Goal: Task Accomplishment & Management: Manage account settings

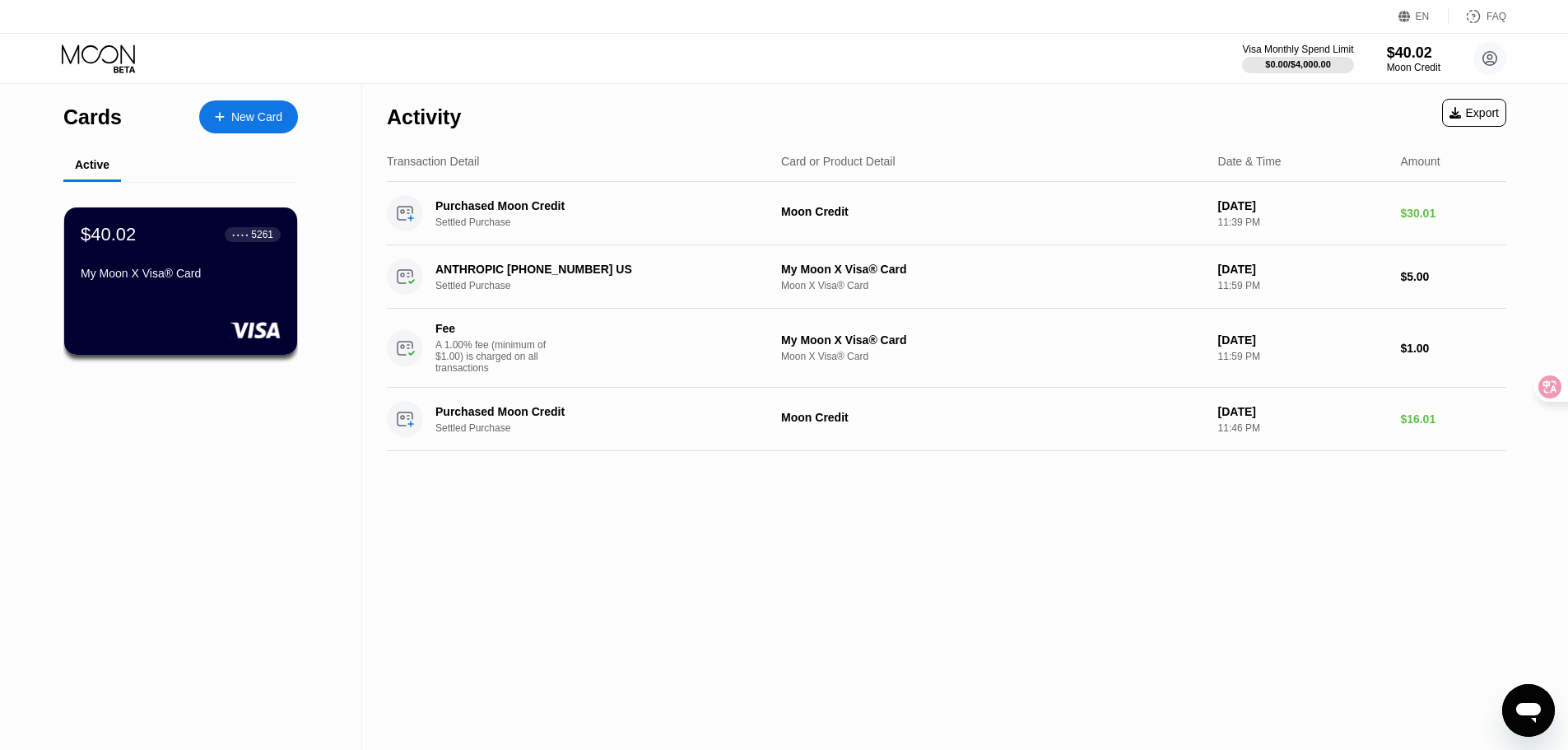
click at [169, 424] on div "Cards New Card Active $40.02 ● ● ● ● 5261 My Moon X Visa® Card" at bounding box center [181, 416] width 363 height 666
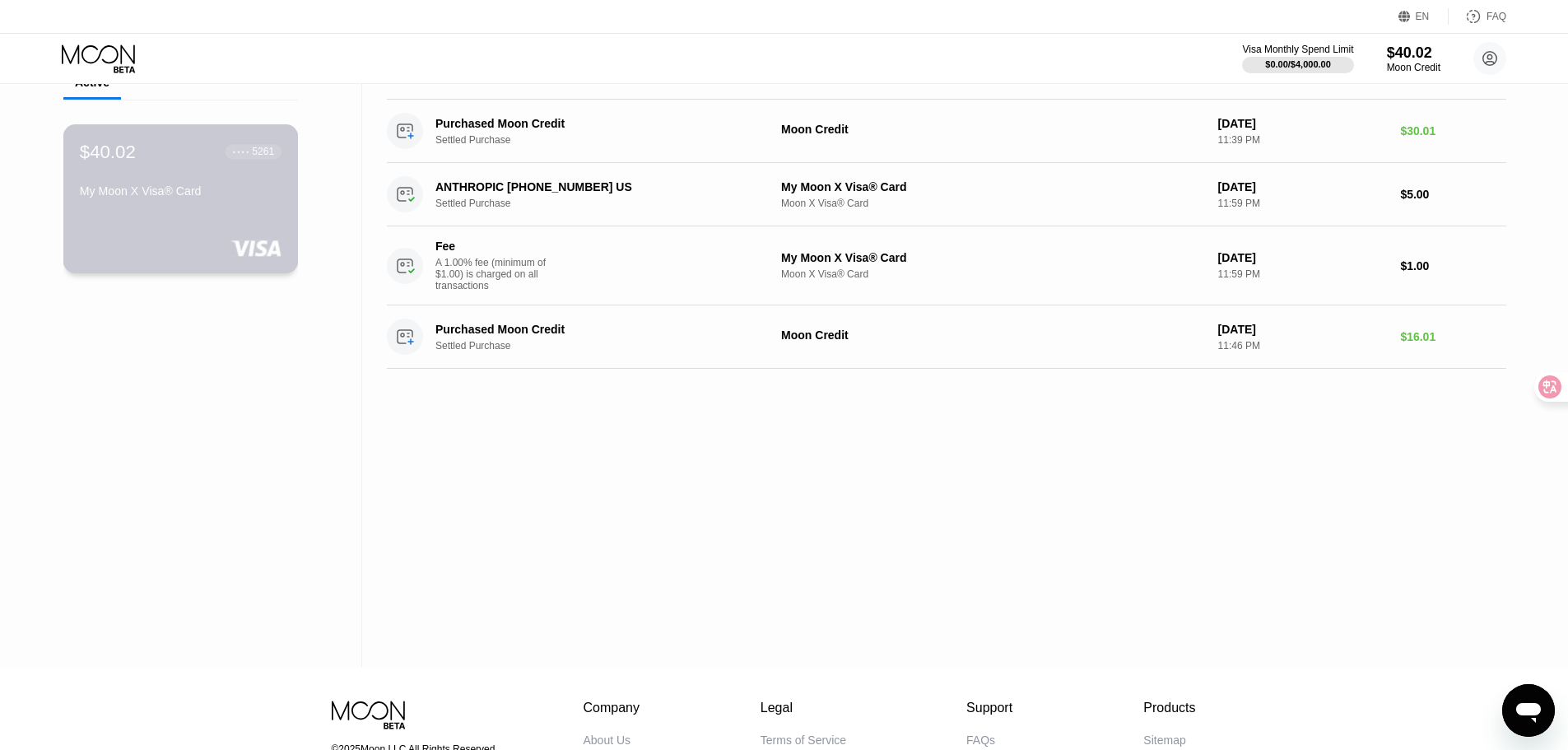
click at [122, 155] on div "$40.02" at bounding box center [108, 151] width 56 height 21
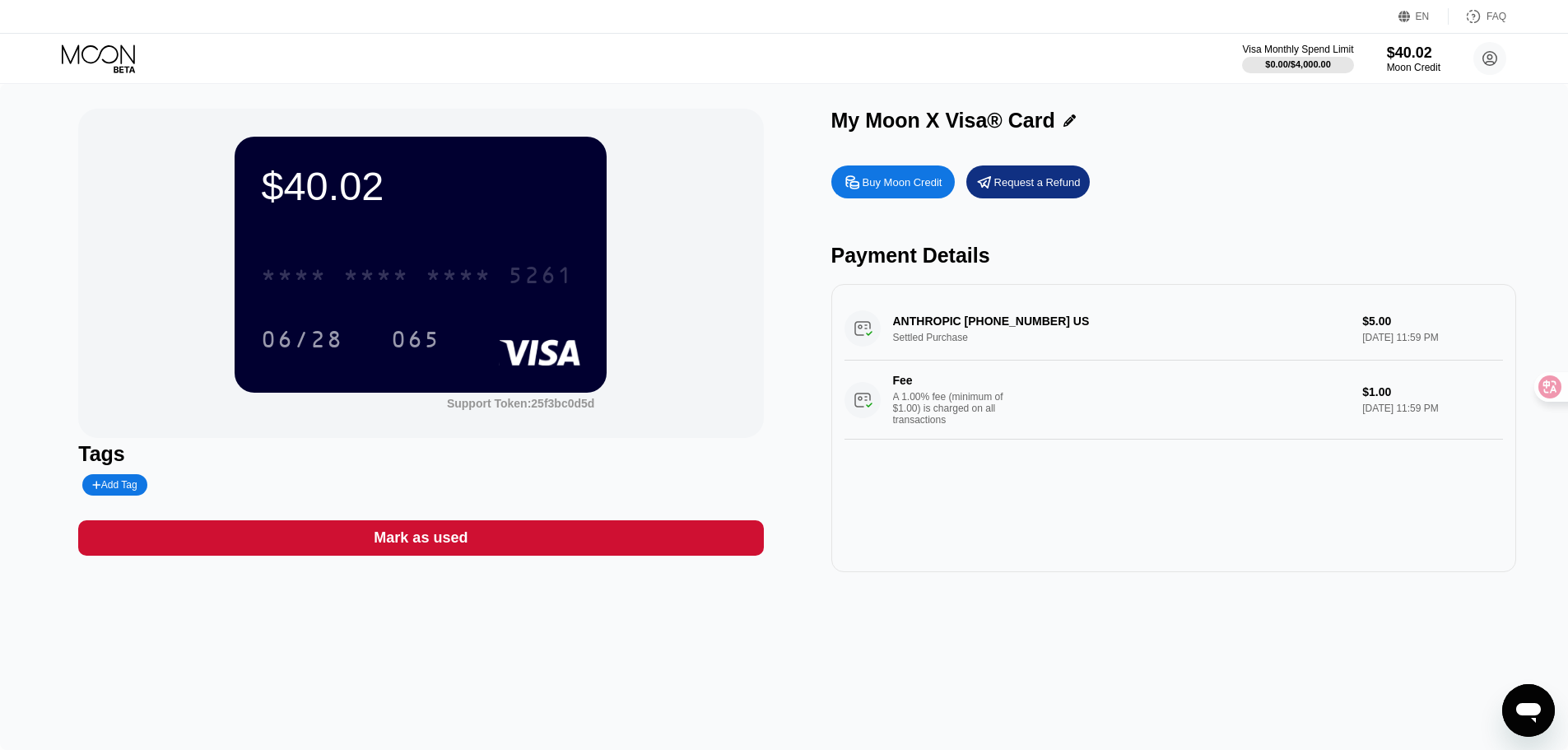
drag, startPoint x: 420, startPoint y: 273, endPoint x: 211, endPoint y: 416, distance: 253.2
click at [212, 419] on div "$40.02 * * * * * * * * * * * * 5261 06/28 065 Support Token: 25f3bc0d5d" at bounding box center [421, 273] width 685 height 329
click at [1407, 59] on div "$40.02" at bounding box center [1413, 53] width 55 height 18
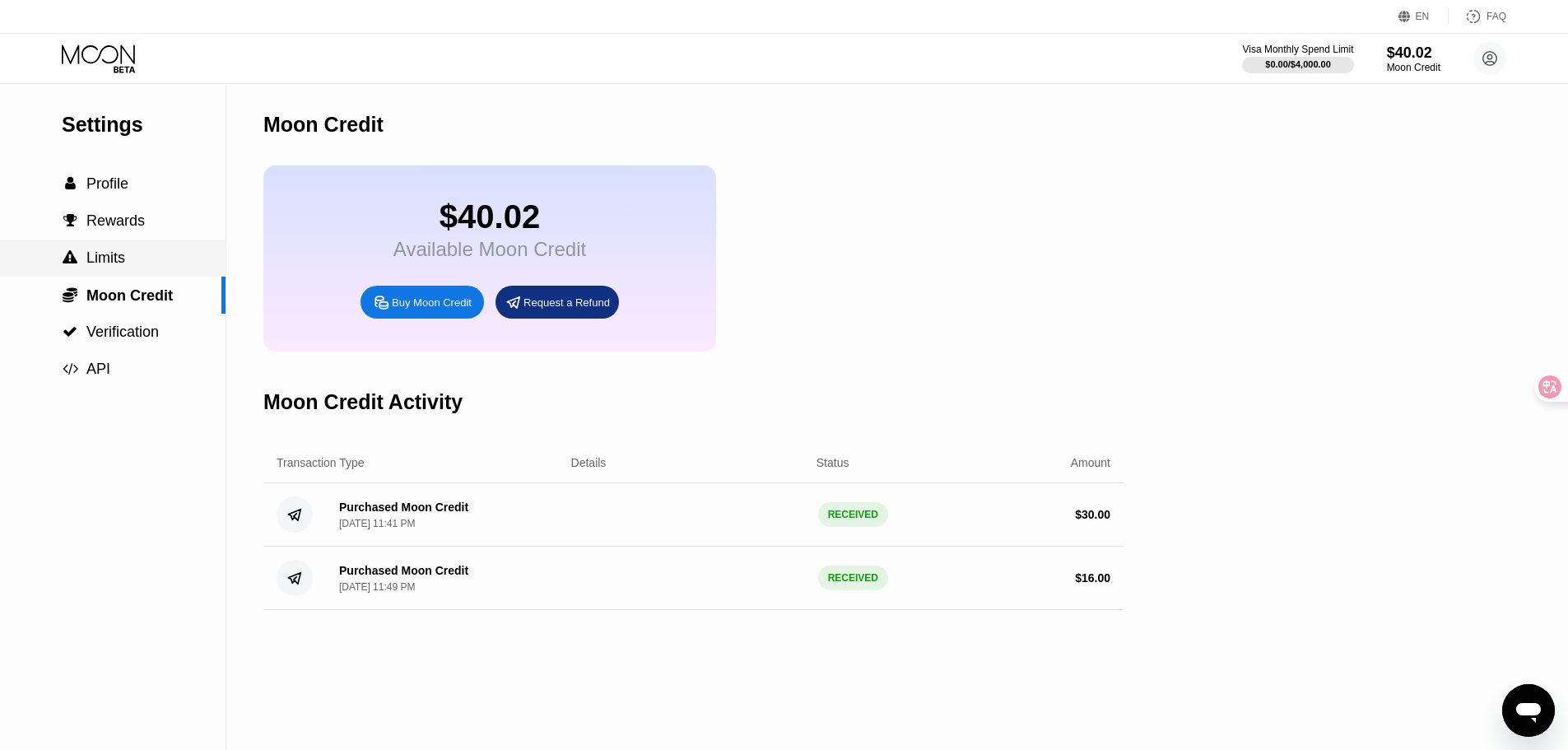
click at [114, 253] on span "Limits" at bounding box center [106, 257] width 39 height 17
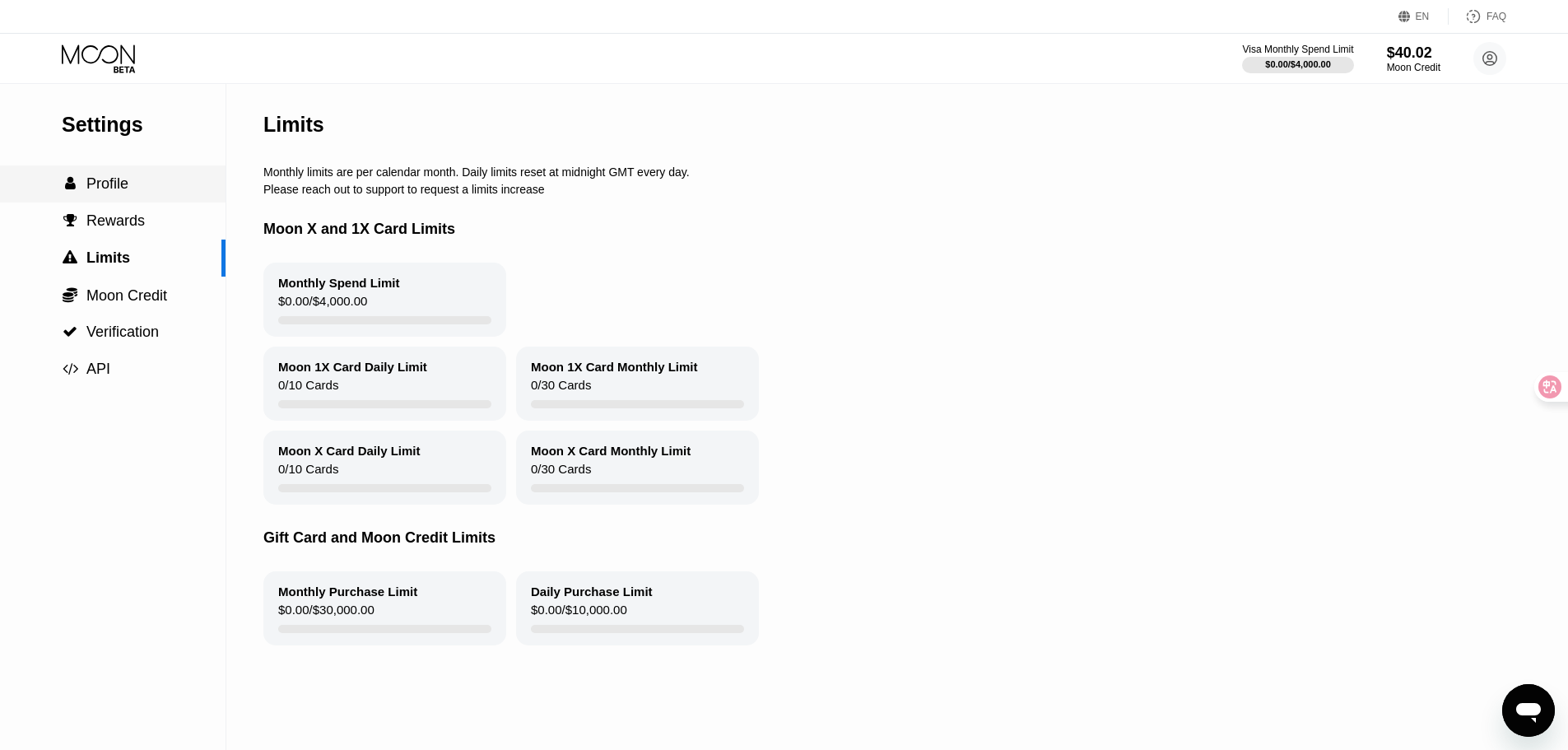
click at [120, 180] on span "Profile" at bounding box center [107, 183] width 42 height 17
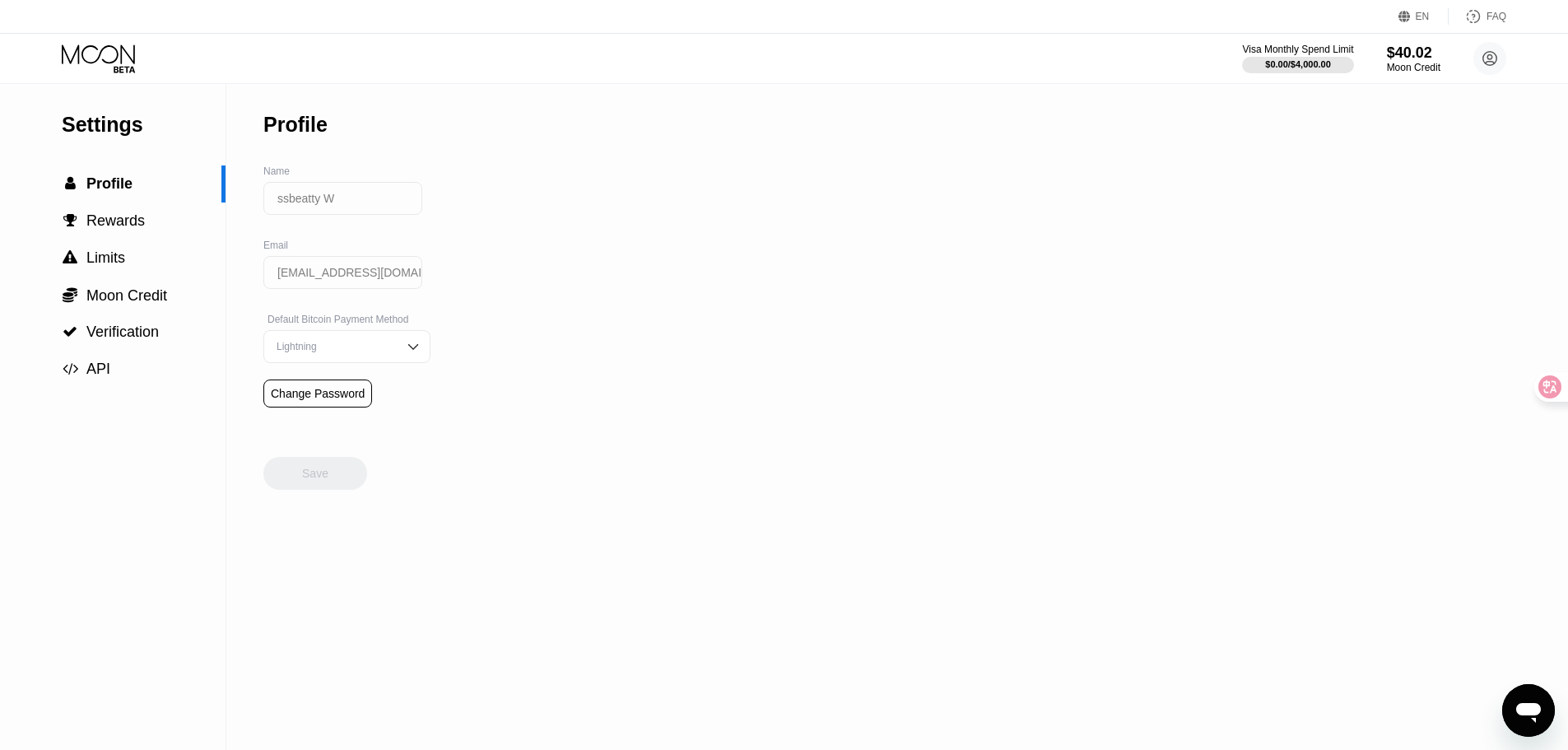
click at [106, 57] on icon at bounding box center [99, 59] width 77 height 29
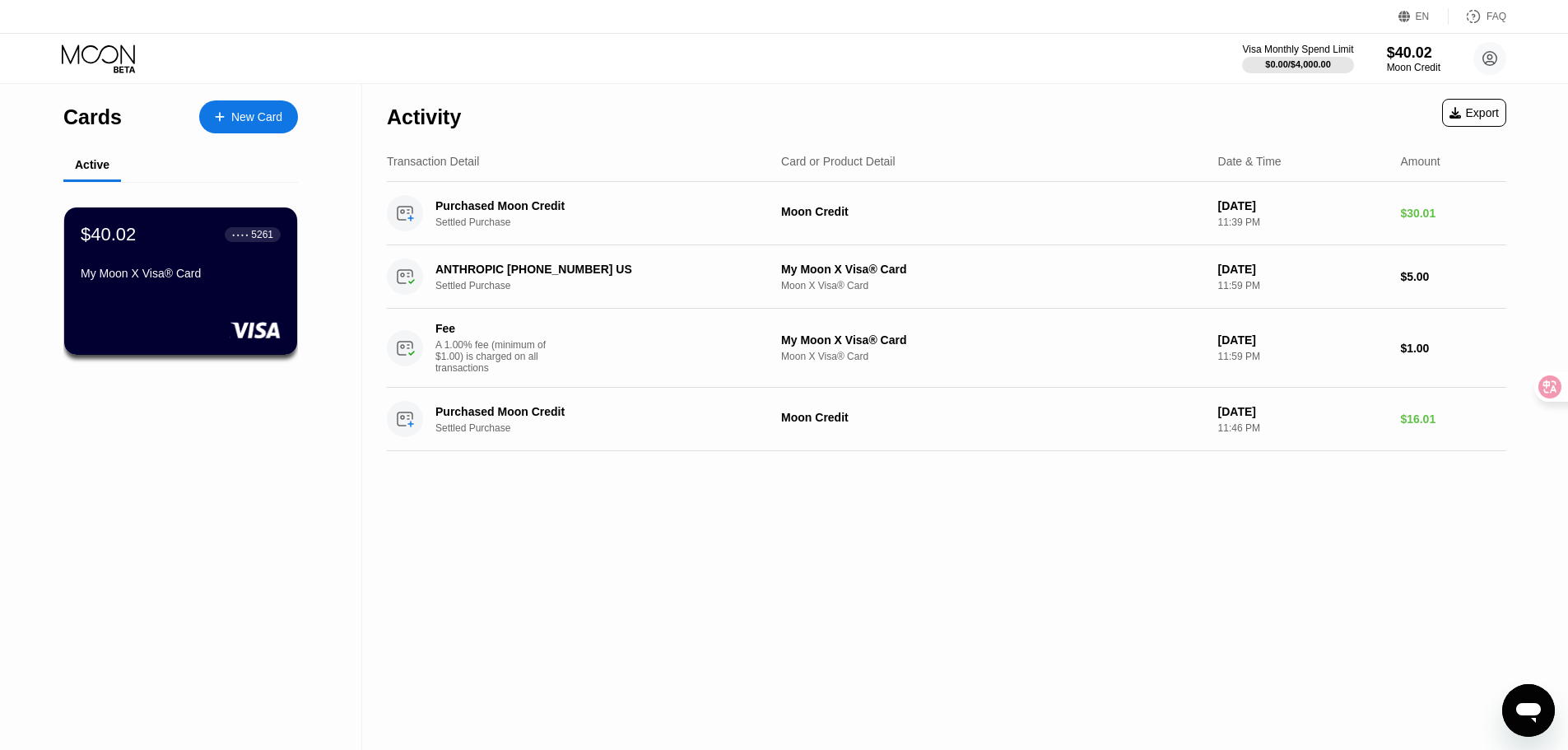
click at [1445, 112] on div "Export" at bounding box center [1474, 113] width 64 height 28
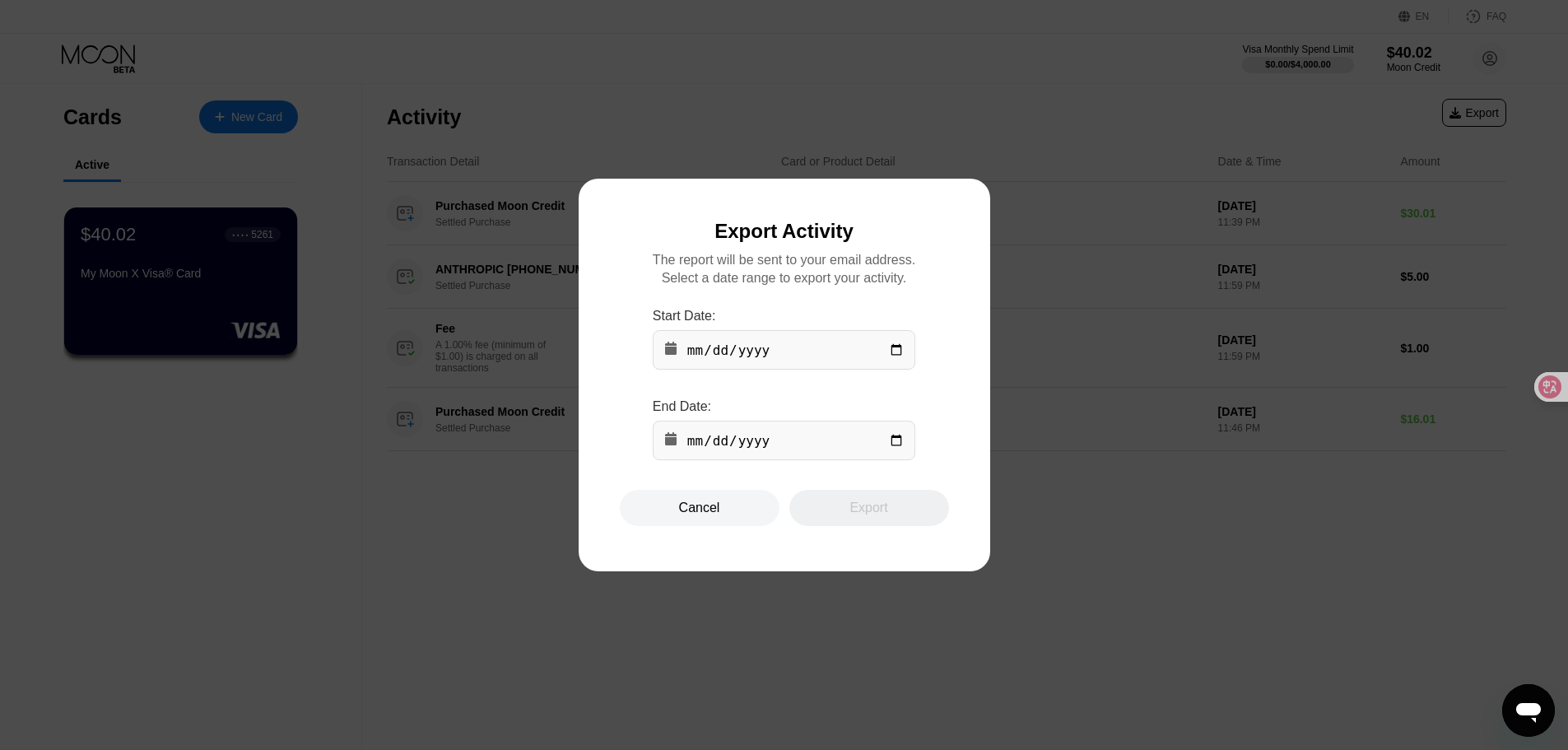
click at [698, 355] on input "date" at bounding box center [784, 349] width 262 height 40
click at [887, 352] on input "date" at bounding box center [784, 349] width 262 height 40
click at [883, 286] on div "Select a date range to export your activity." at bounding box center [784, 278] width 245 height 15
click at [1106, 175] on div at bounding box center [790, 375] width 1580 height 750
click at [690, 511] on div "Cancel" at bounding box center [700, 508] width 41 height 17
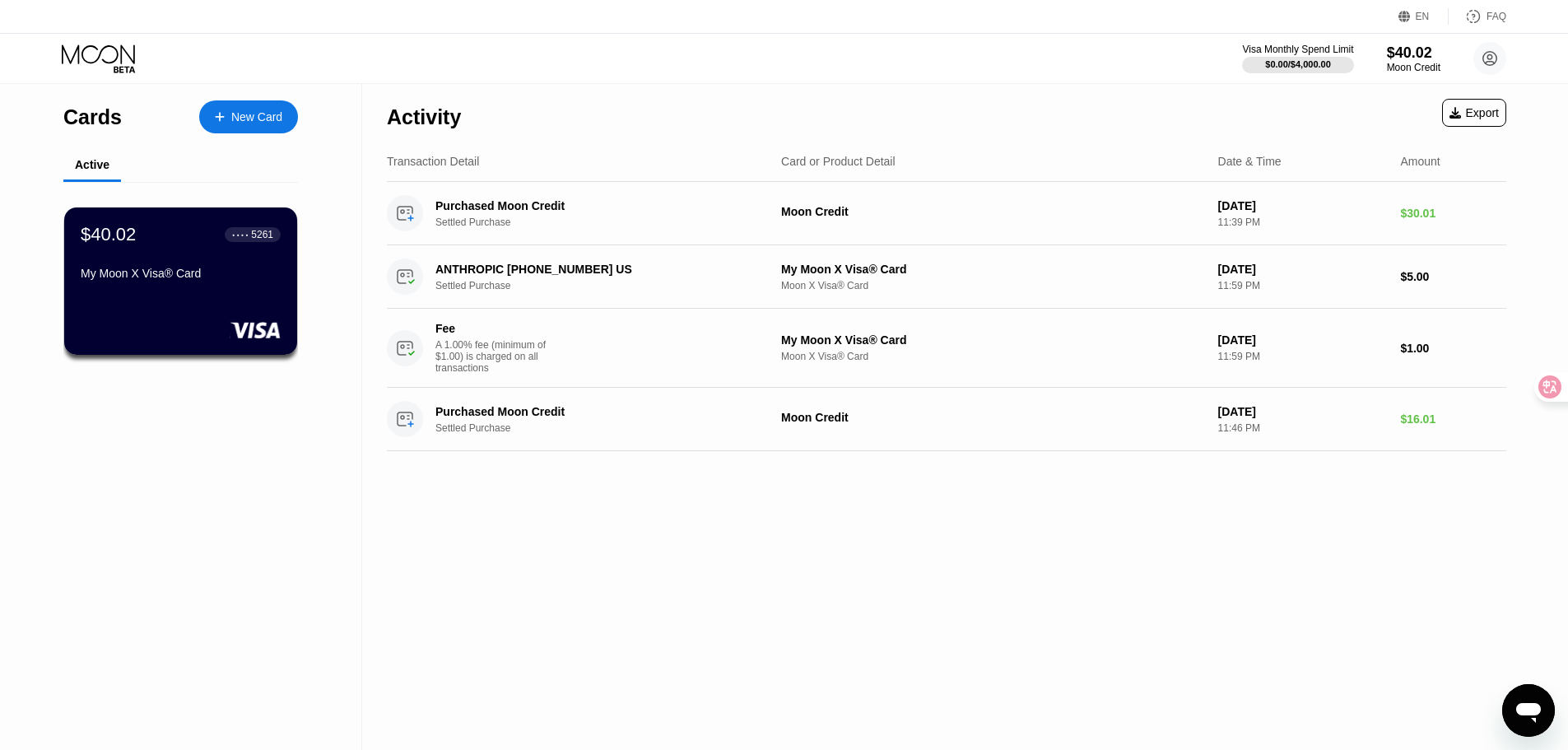
click at [1516, 703] on icon "打开消息传送窗口" at bounding box center [1528, 710] width 30 height 30
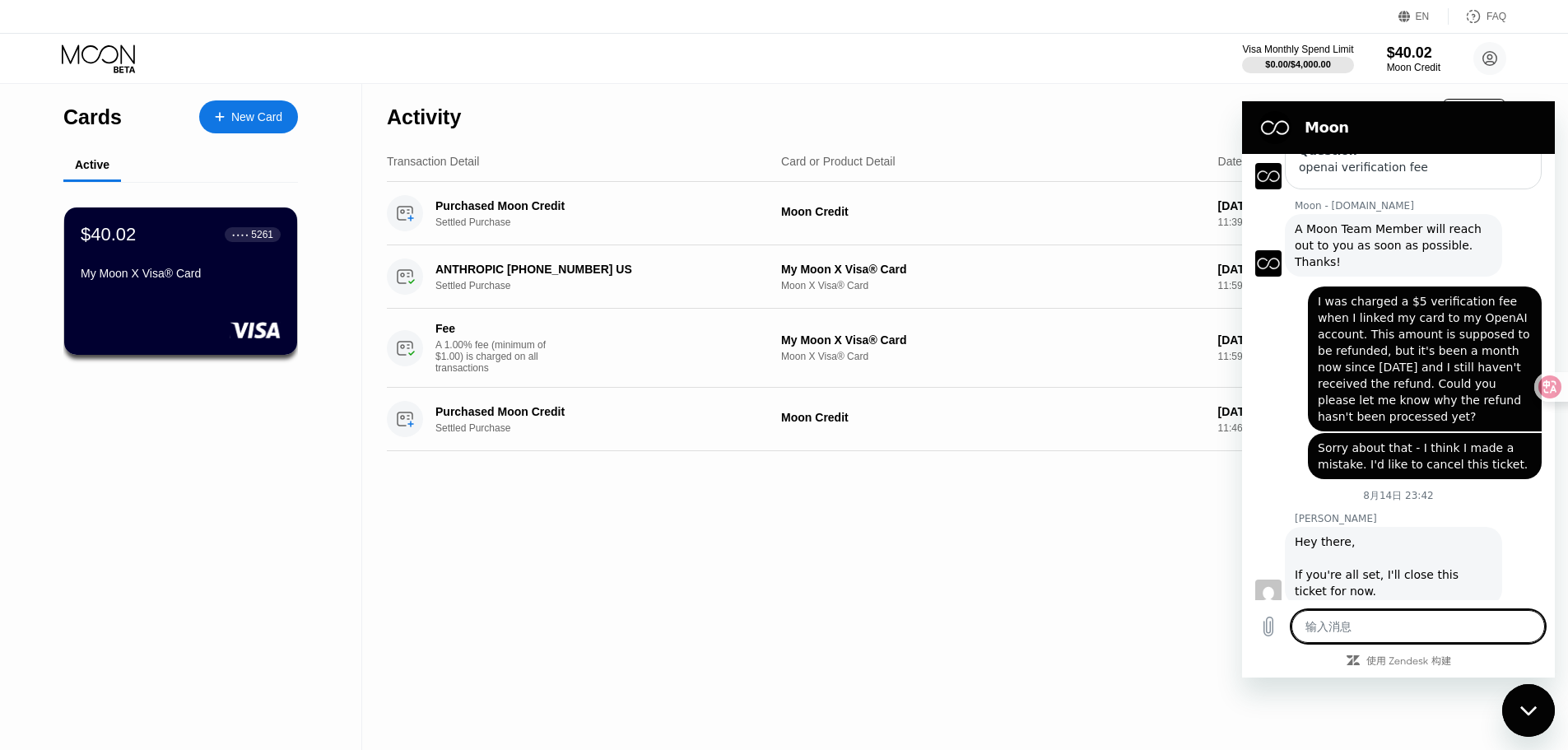
scroll to position [220, 0]
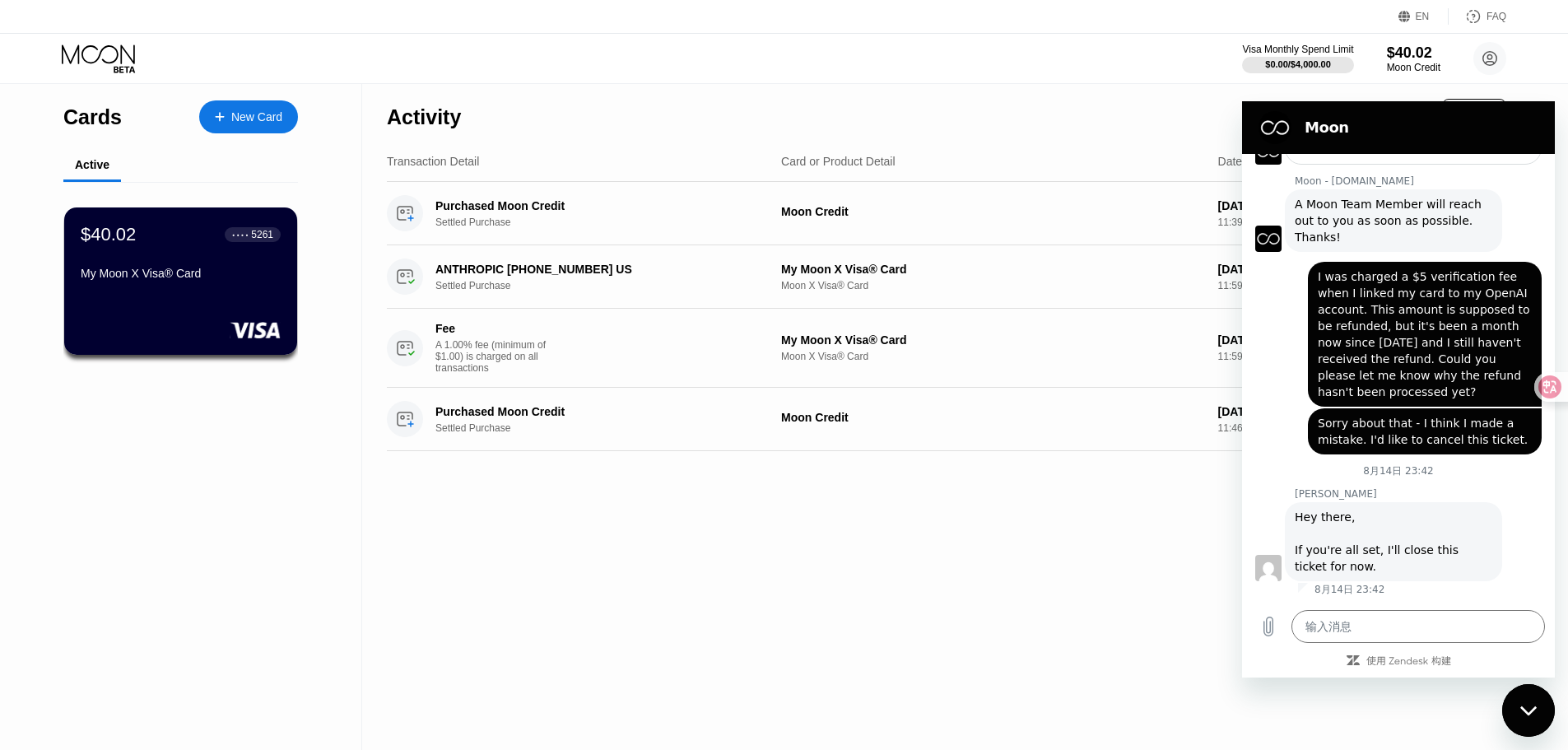
click at [1533, 700] on div "关闭消息传送窗口" at bounding box center [1528, 710] width 49 height 49
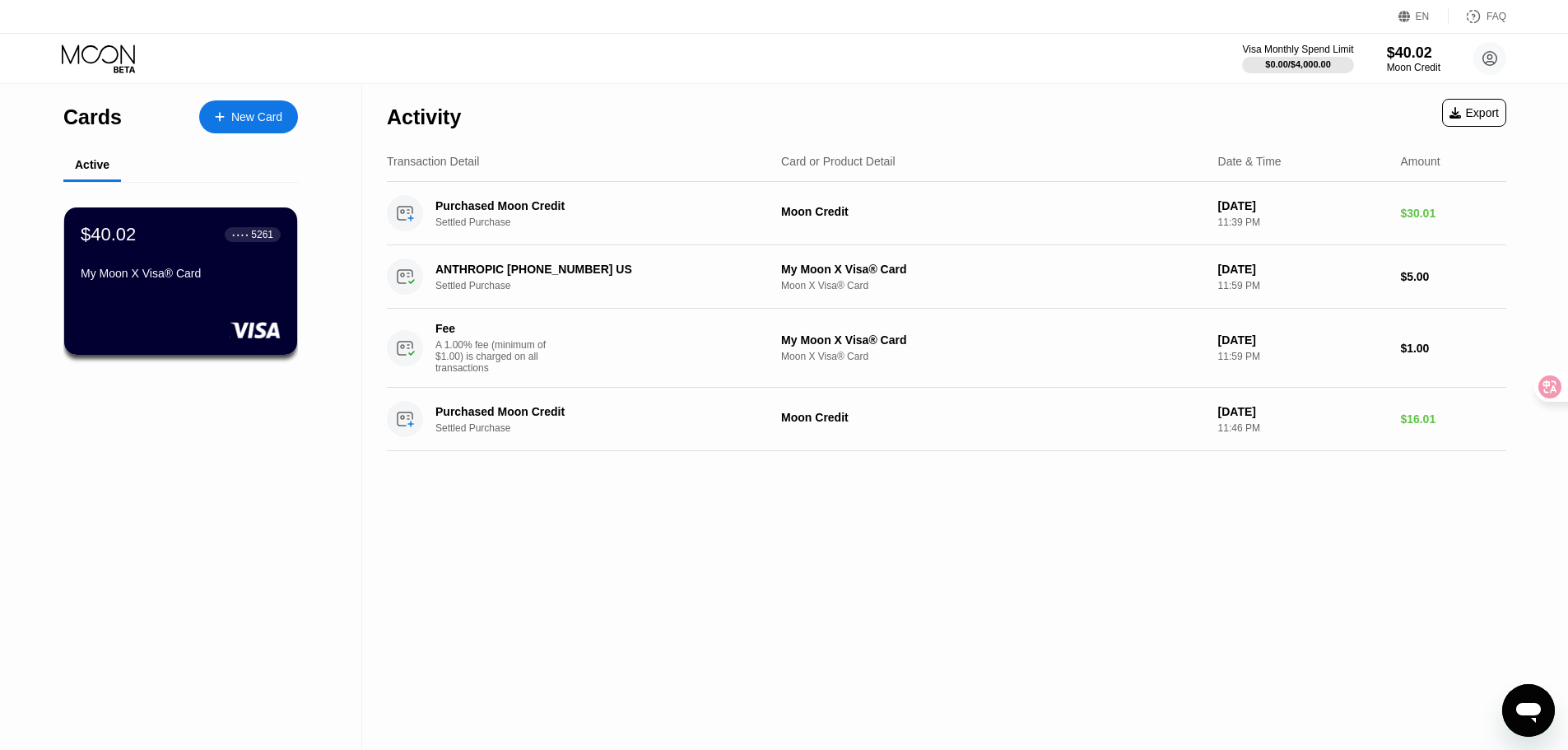
click at [1156, 567] on div "Activity Export Transaction Detail Card or Product Detail Date & Time Amount Pu…" at bounding box center [947, 416] width 1169 height 666
click at [1508, 110] on div "Activity Export Transaction Detail Card or Product Detail Date & Time Amount Pu…" at bounding box center [947, 416] width 1169 height 666
click at [1493, 111] on div "Export" at bounding box center [1474, 113] width 49 height 13
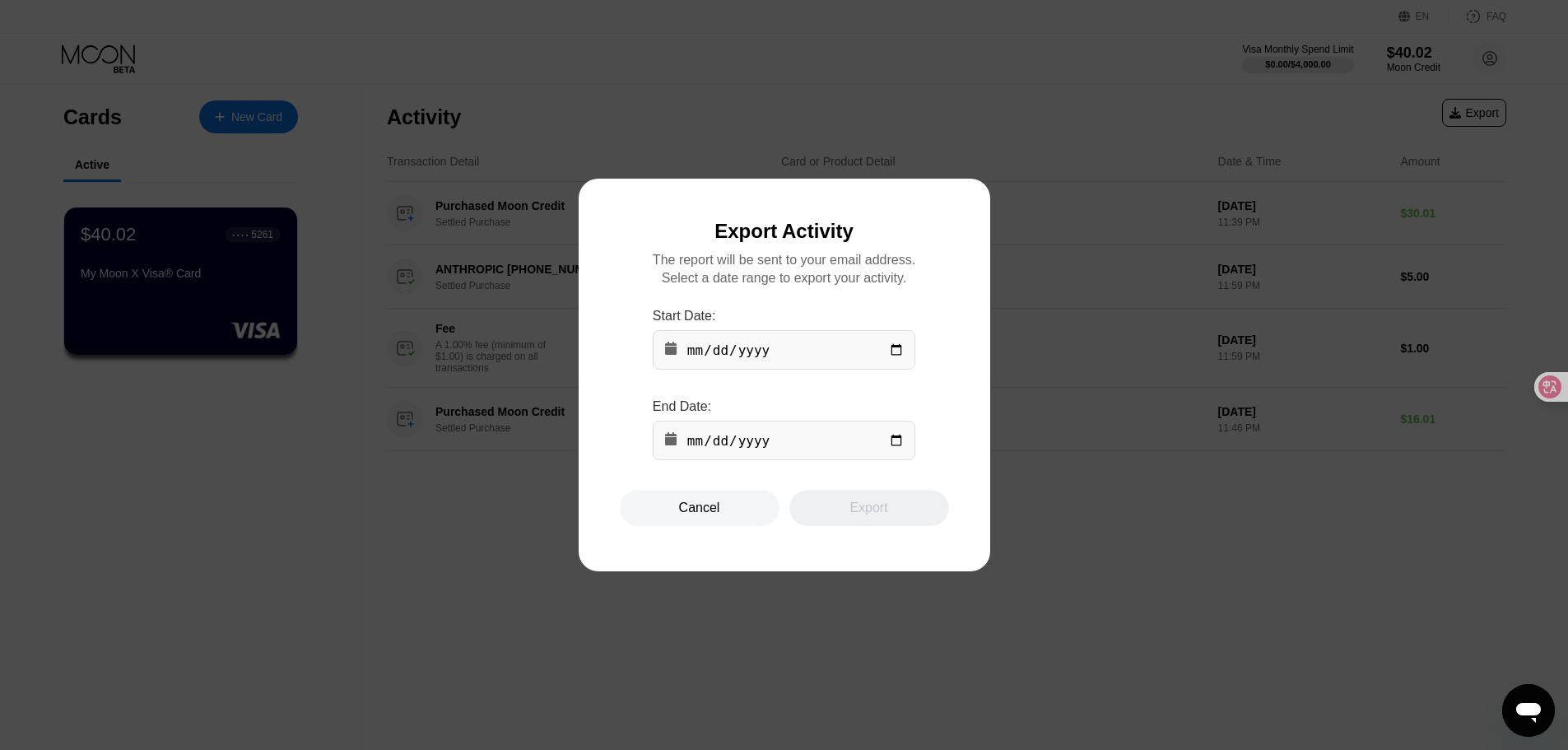
click at [900, 351] on input "date" at bounding box center [784, 349] width 262 height 40
click at [992, 336] on div at bounding box center [790, 375] width 1580 height 750
click at [1101, 262] on div at bounding box center [790, 375] width 1580 height 750
click at [909, 354] on input "date" at bounding box center [784, 349] width 262 height 40
click at [896, 350] on input "date" at bounding box center [784, 349] width 262 height 40
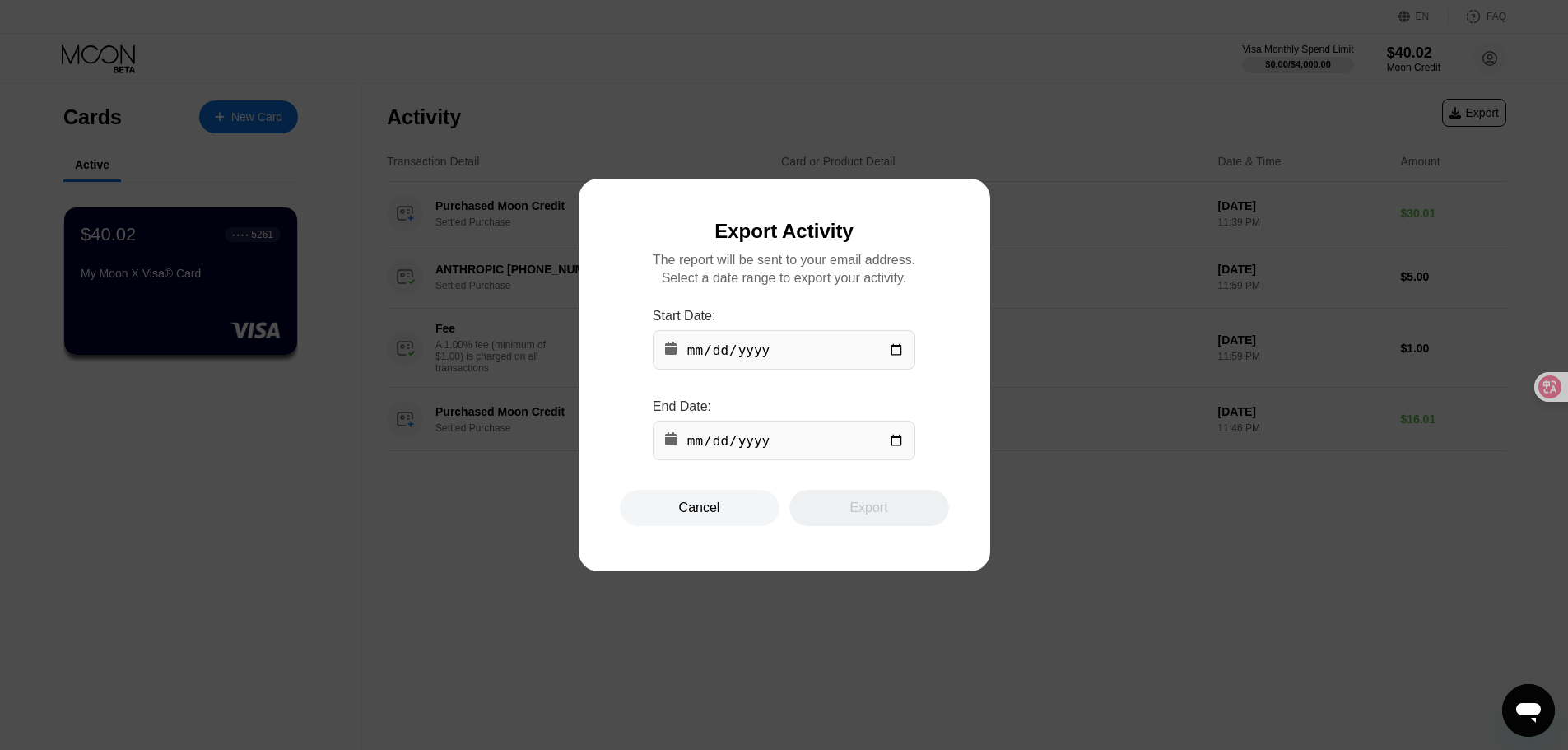
type textarea "x"
click at [896, 350] on input "date" at bounding box center [784, 349] width 262 height 40
type input "2025-07-01"
click at [883, 450] on input "date" at bounding box center [784, 440] width 262 height 40
click at [890, 450] on input "date" at bounding box center [784, 440] width 262 height 40
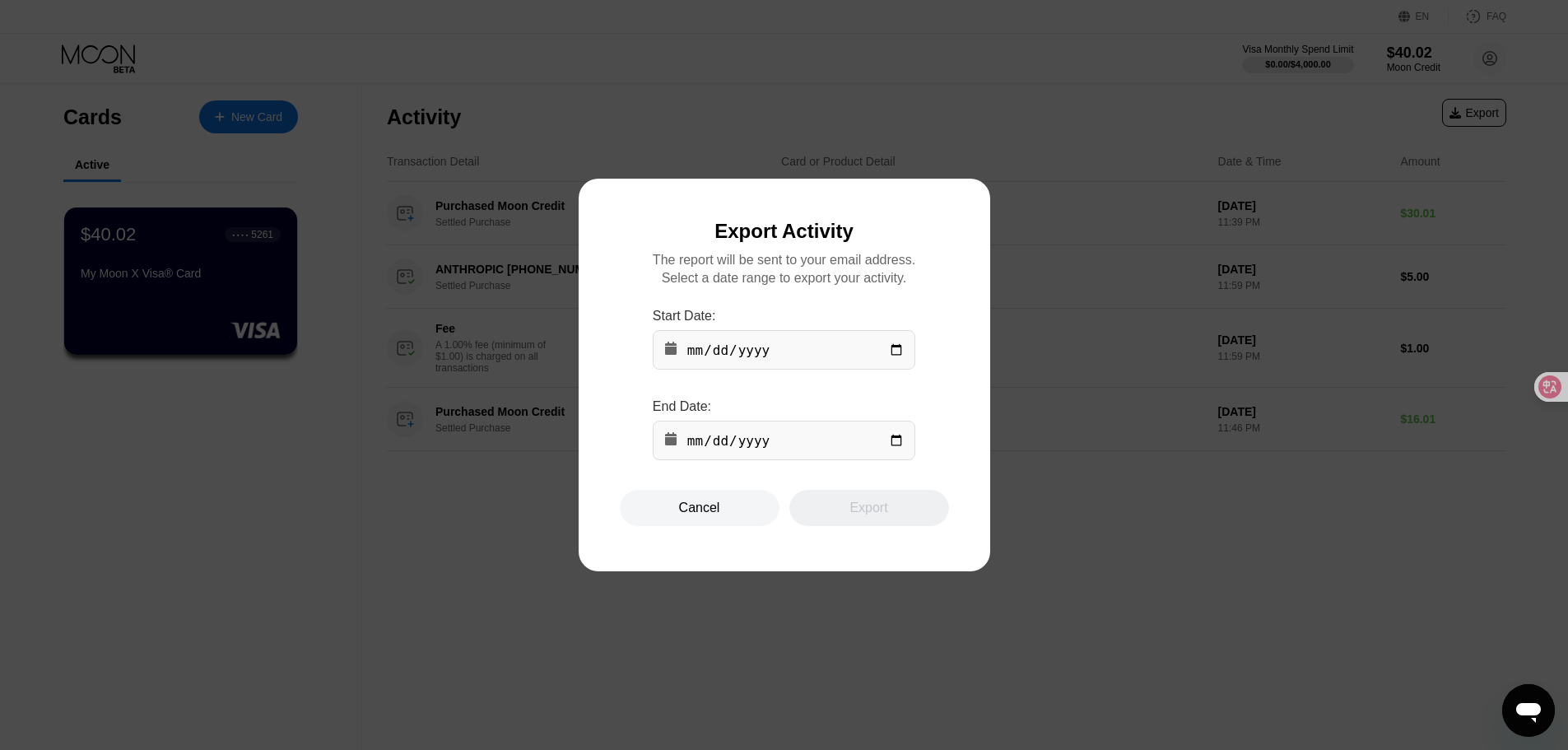
type input "2025-08-21"
click at [861, 514] on div "Export" at bounding box center [868, 508] width 38 height 17
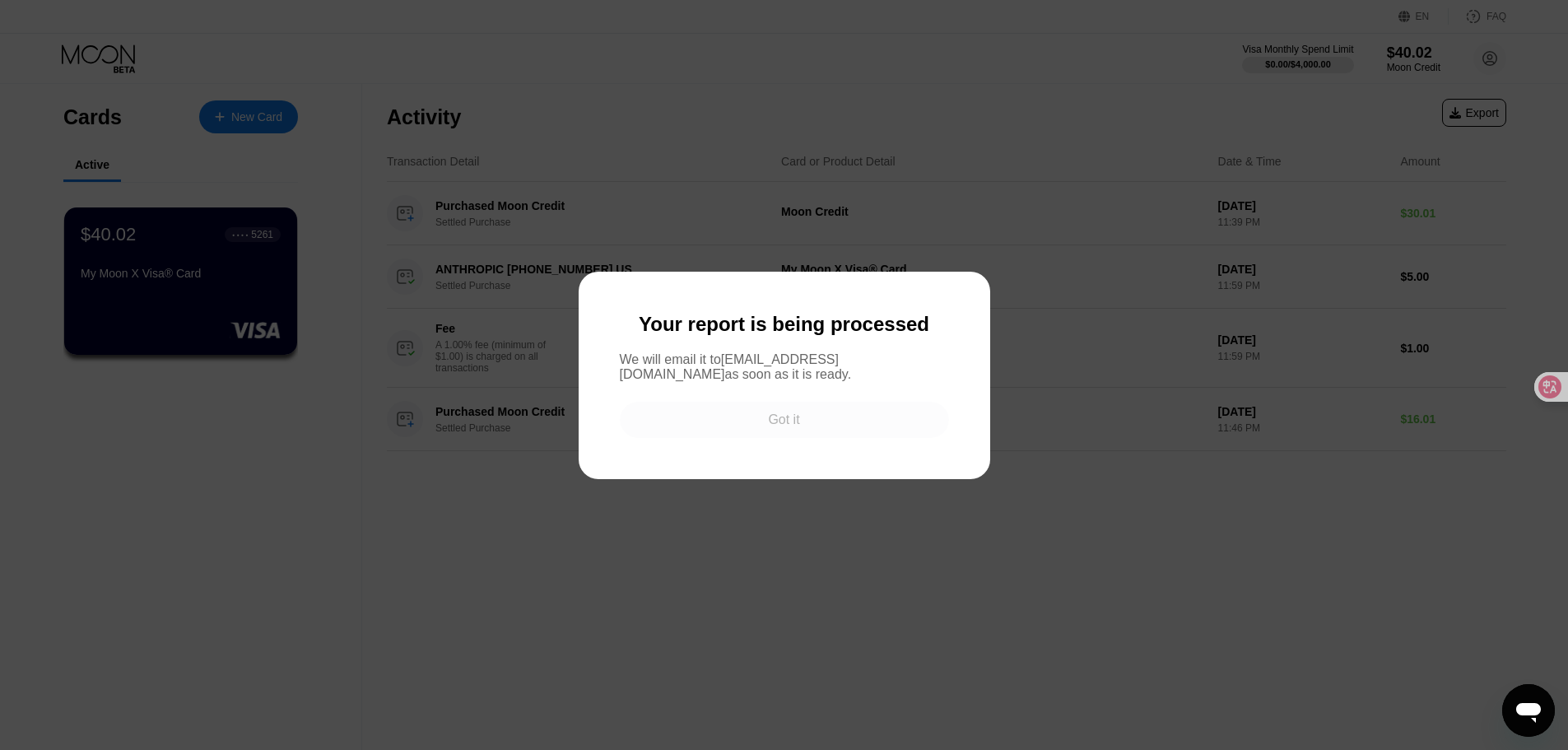
click at [827, 425] on div "Got it" at bounding box center [784, 419] width 329 height 36
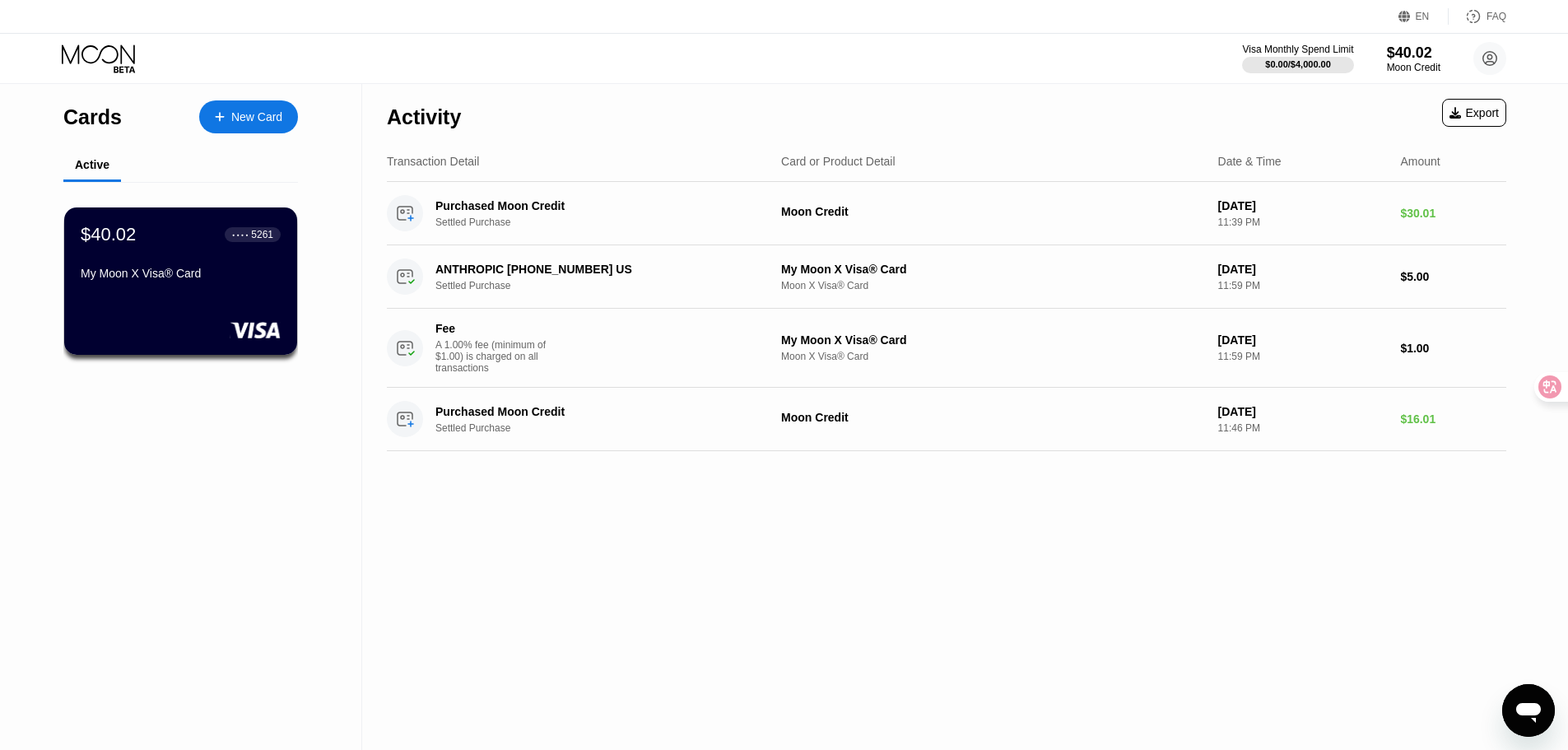
type textarea "x"
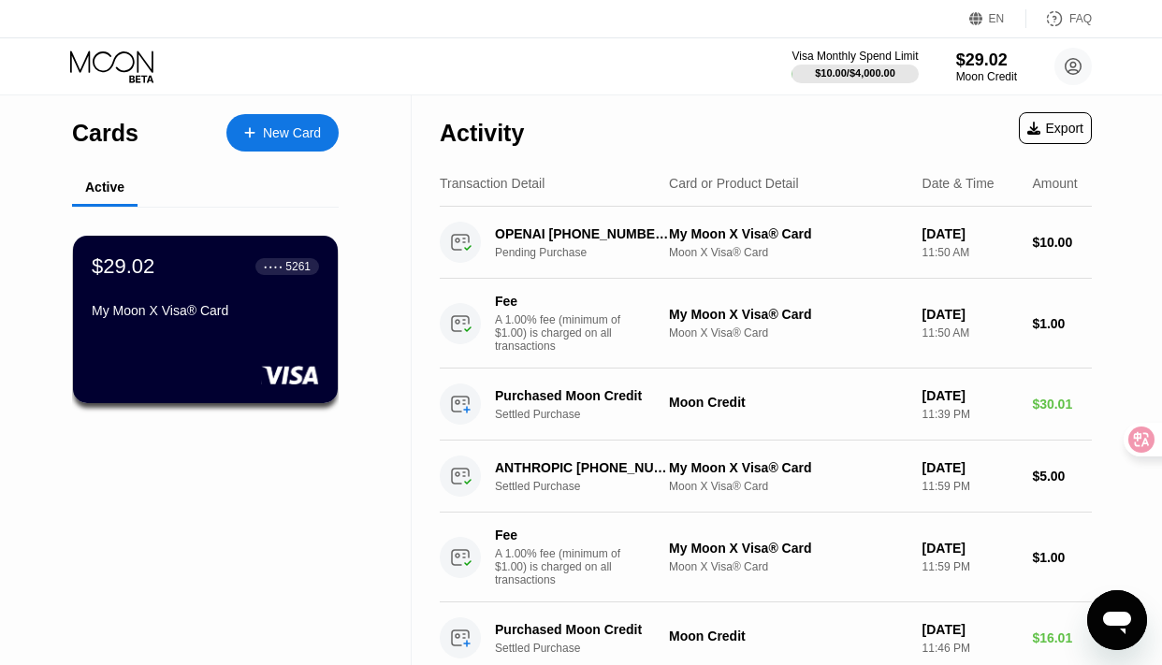
drag, startPoint x: 483, startPoint y: 58, endPoint x: 495, endPoint y: 53, distance: 13.0
click at [483, 58] on div "Visa Monthly Spend Limit $10.00 / $4,000.00 $29.02 Moon Credit ssbeatty W [EMAI…" at bounding box center [581, 66] width 1162 height 56
click at [268, 484] on div "Cards New Card Active $29.02 ● ● ● ● 5261 My Moon X Visa® Card" at bounding box center [206, 384] width 412 height 579
